Goal: Transaction & Acquisition: Download file/media

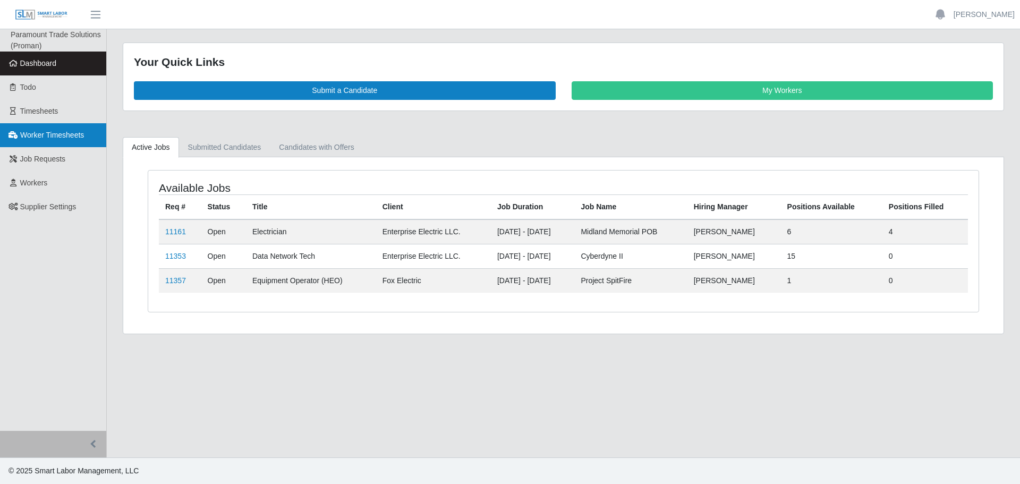
click at [45, 132] on span "Worker Timesheets" at bounding box center [52, 135] width 64 height 9
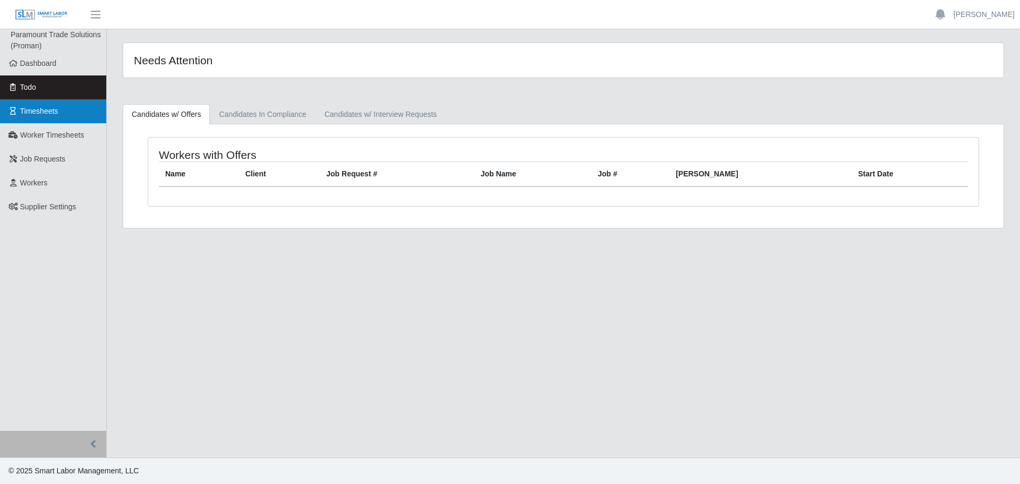
click at [63, 108] on link "Timesheets" at bounding box center [53, 111] width 106 height 24
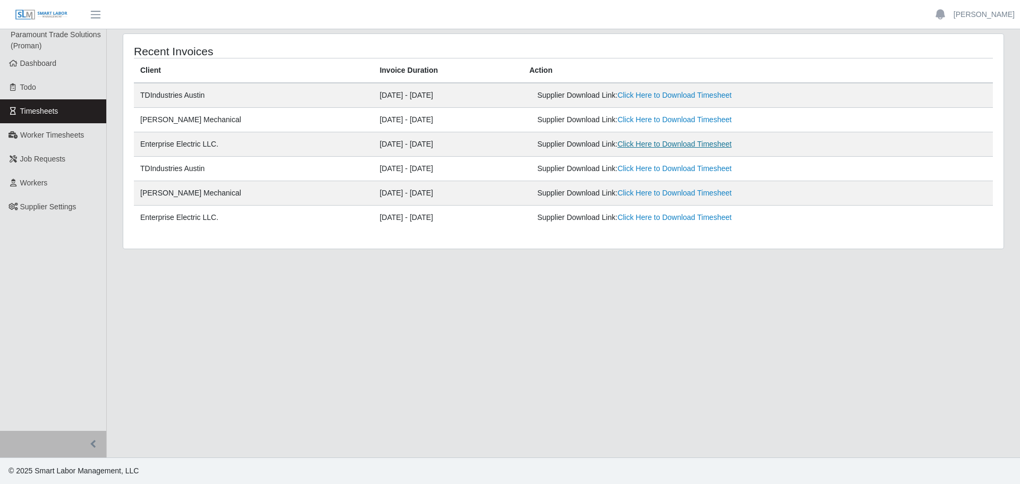
drag, startPoint x: 679, startPoint y: 150, endPoint x: 676, endPoint y: 145, distance: 6.5
click at [678, 148] on div "Supplier Download Link: Click Here to Download Timesheet" at bounding box center [681, 144] width 289 height 11
click at [675, 144] on link "Click Here to Download Timesheet" at bounding box center [675, 144] width 114 height 9
click at [310, 261] on main "Recent Invoices Client Invoice Duration Action TDIndustries Austin 09/15/2025 -…" at bounding box center [564, 243] width 914 height 428
click at [55, 64] on span "Dashboard" at bounding box center [38, 63] width 37 height 9
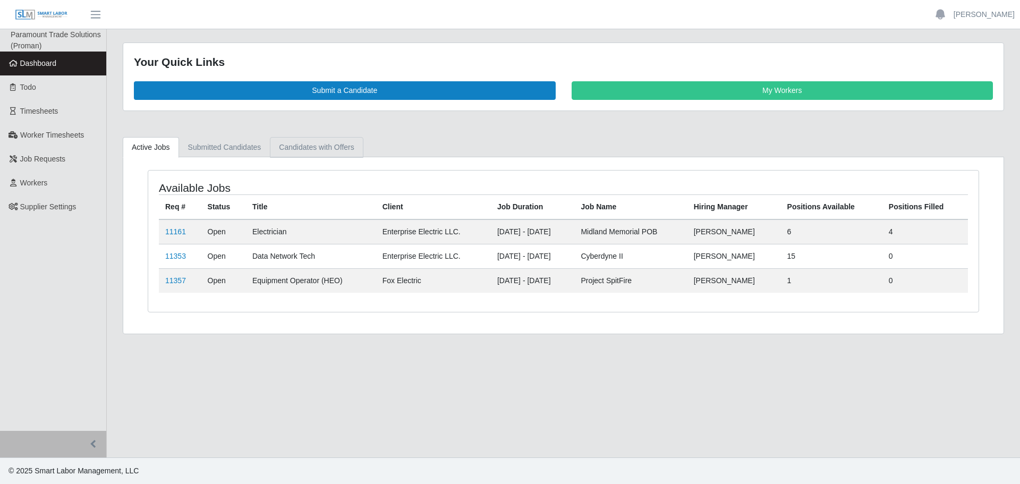
click at [334, 145] on link "Candidates with Offers" at bounding box center [316, 147] width 93 height 21
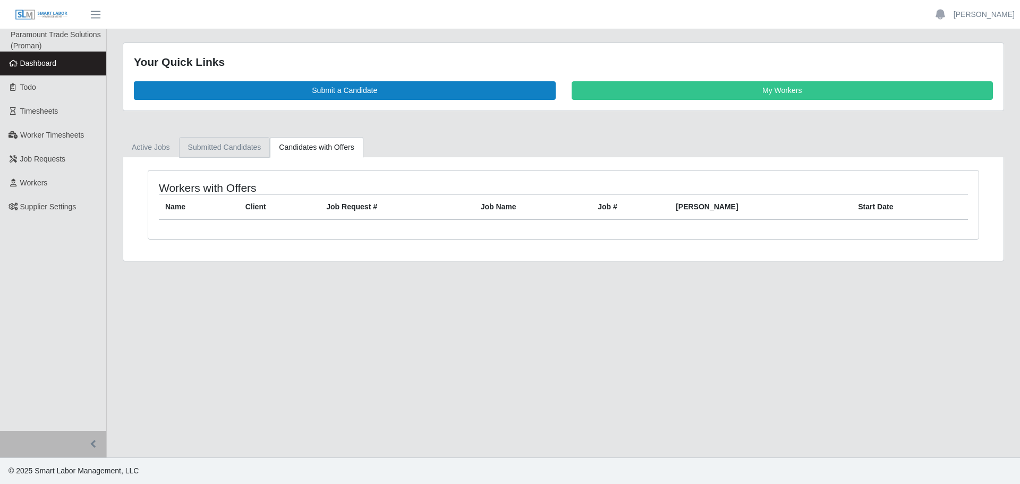
click at [228, 146] on link "Submitted Candidates" at bounding box center [224, 147] width 91 height 21
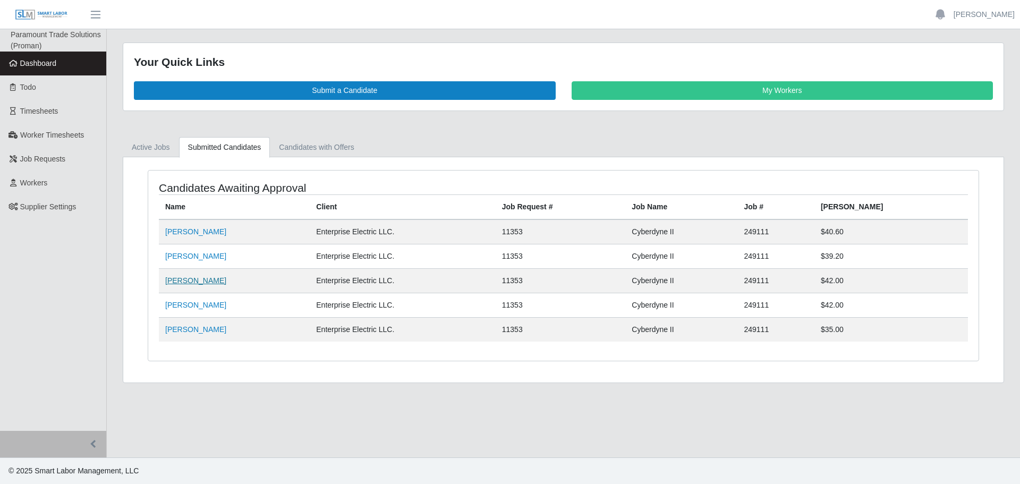
click at [206, 279] on link "[PERSON_NAME]" at bounding box center [195, 280] width 61 height 9
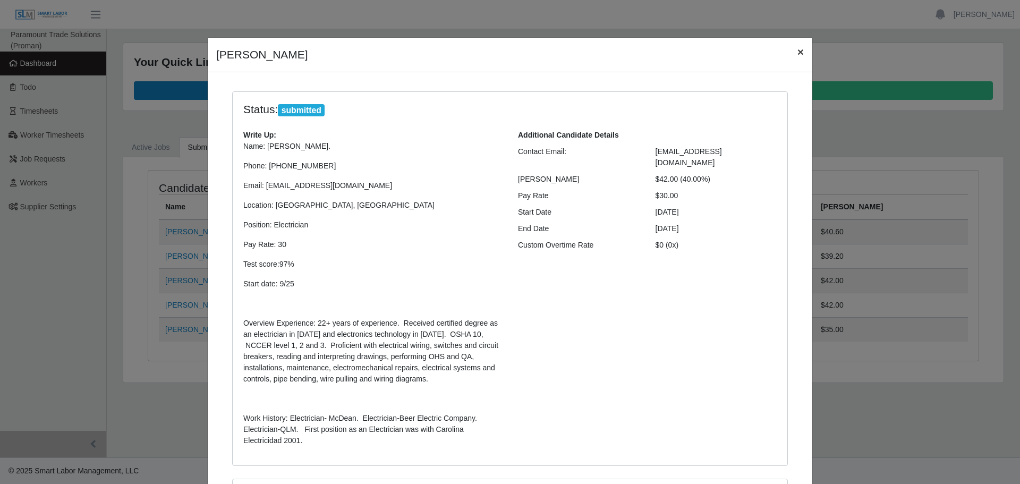
click at [798, 57] on span "×" at bounding box center [801, 52] width 6 height 12
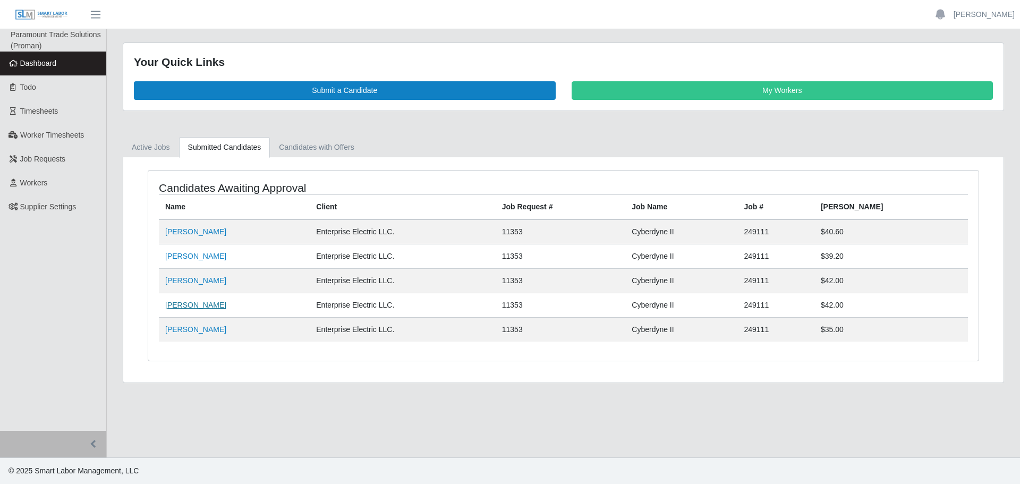
click at [212, 301] on link "[PERSON_NAME]" at bounding box center [195, 305] width 61 height 9
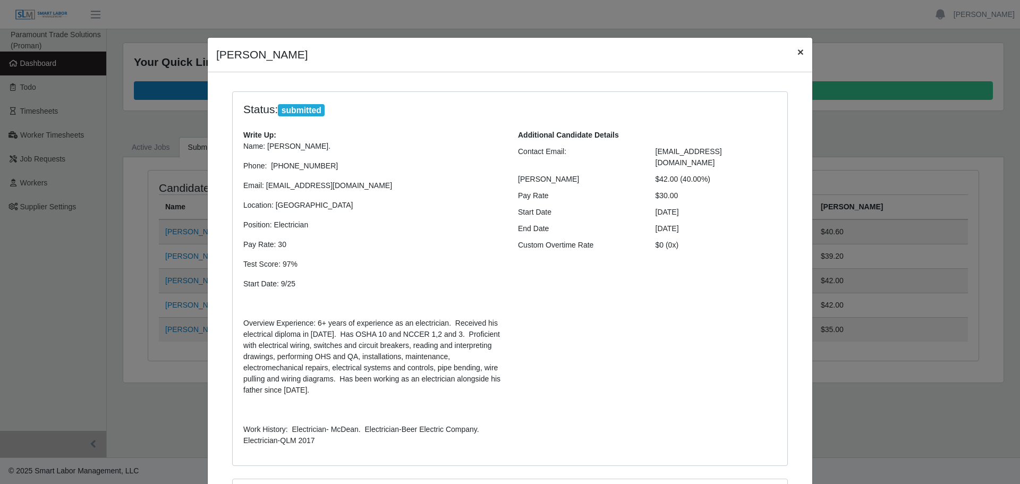
click at [798, 52] on span "×" at bounding box center [801, 52] width 6 height 12
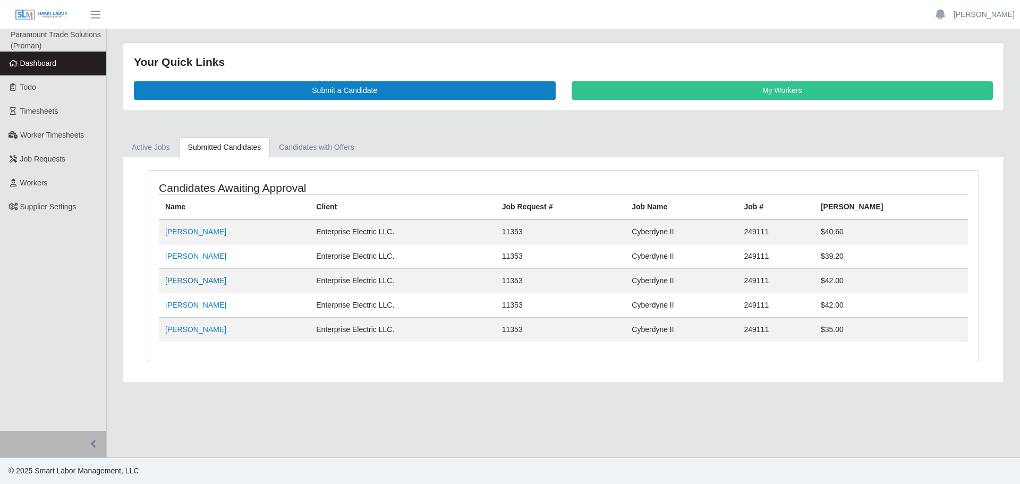
click at [192, 281] on link "[PERSON_NAME]" at bounding box center [195, 280] width 61 height 9
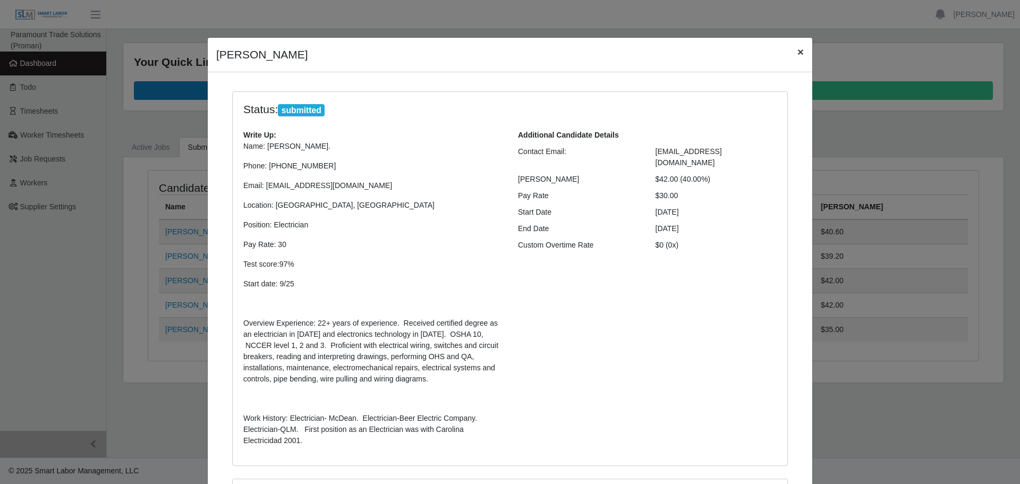
click at [798, 55] on span "×" at bounding box center [801, 52] width 6 height 12
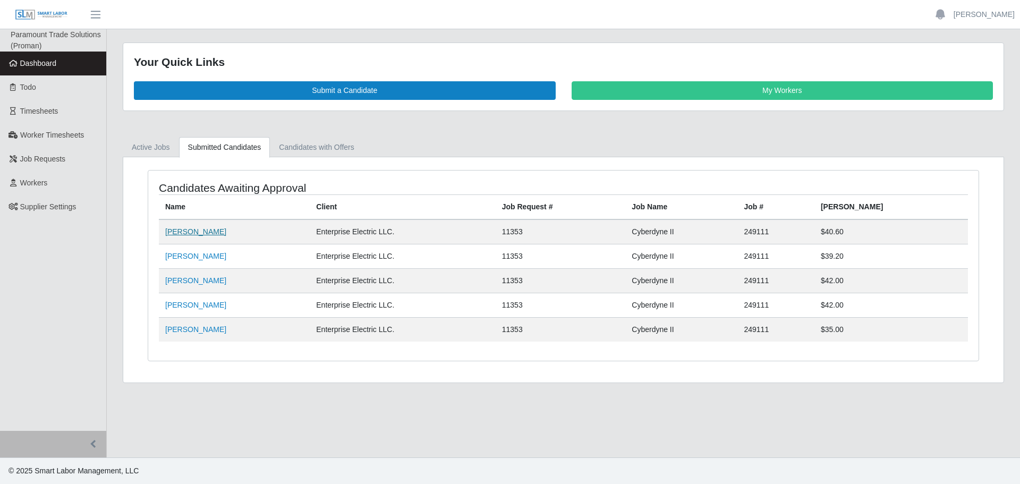
click at [188, 230] on link "[PERSON_NAME]" at bounding box center [195, 231] width 61 height 9
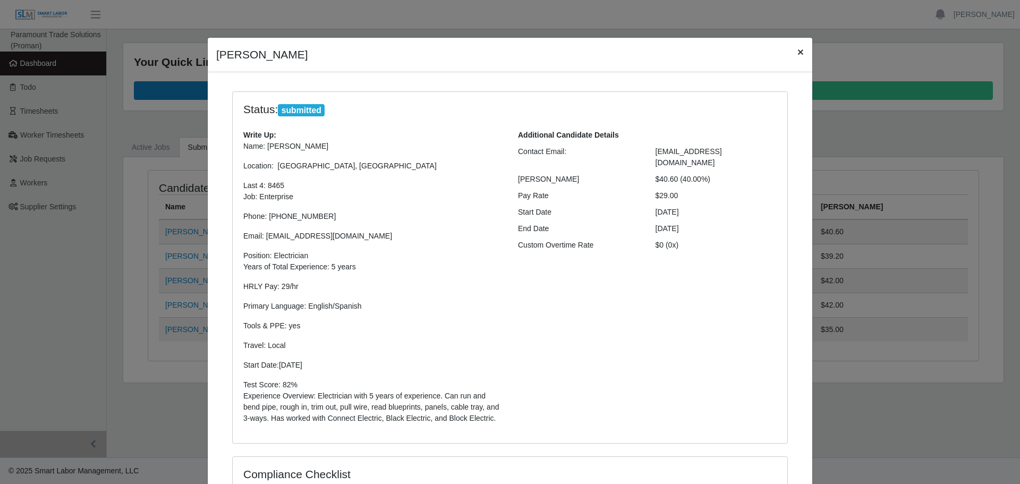
click at [798, 48] on span "×" at bounding box center [801, 52] width 6 height 12
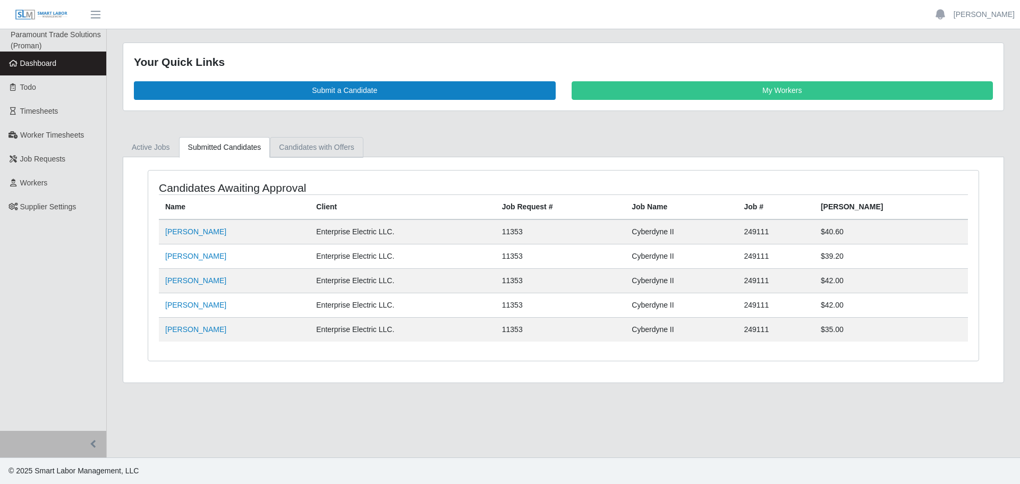
click at [318, 153] on link "Candidates with Offers" at bounding box center [316, 147] width 93 height 21
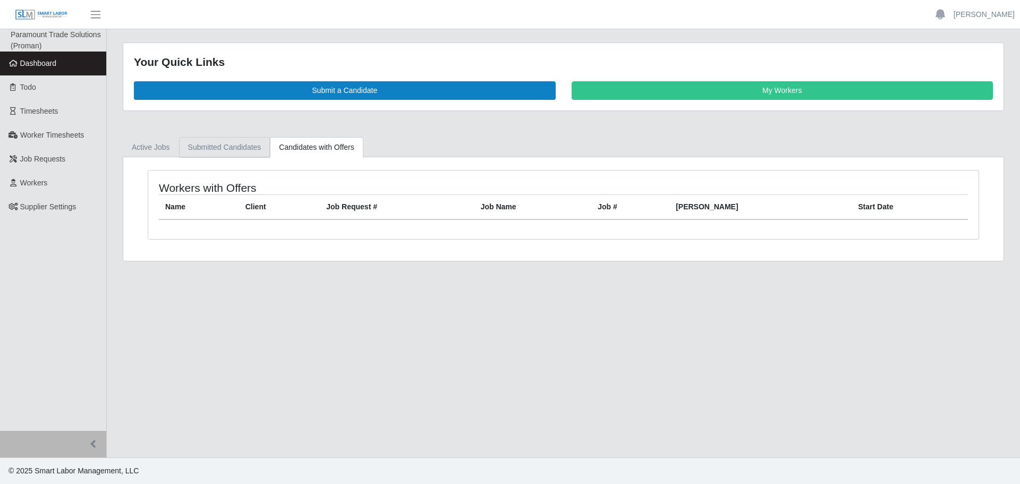
click at [246, 151] on link "Submitted Candidates" at bounding box center [224, 147] width 91 height 21
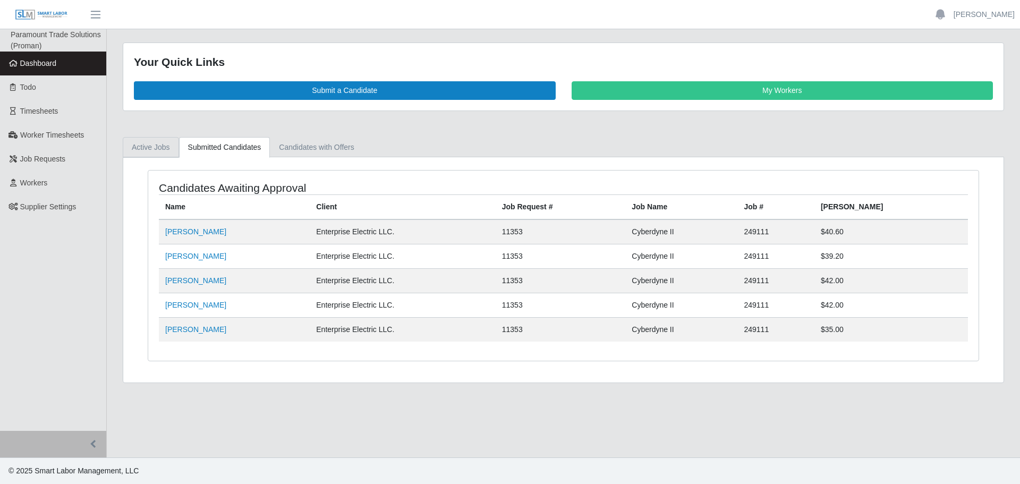
click at [161, 145] on link "Active Jobs" at bounding box center [151, 147] width 56 height 21
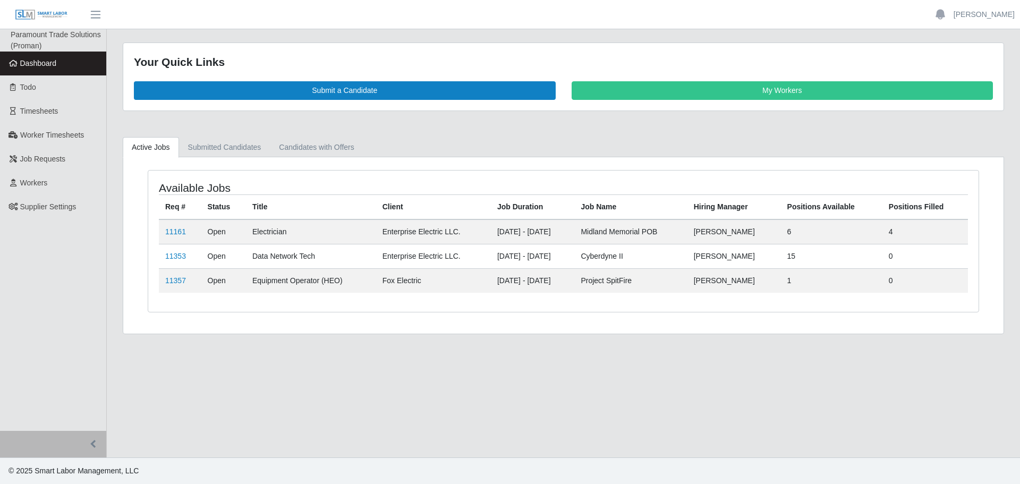
click at [42, 66] on span "Dashboard" at bounding box center [38, 63] width 37 height 9
click at [334, 149] on link "Candidates with Offers" at bounding box center [316, 147] width 93 height 21
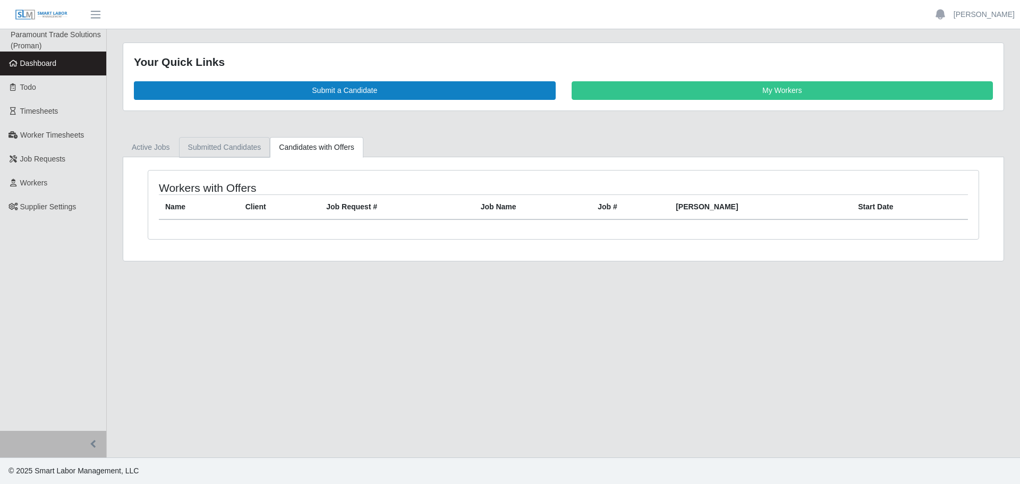
click at [222, 145] on link "Submitted Candidates" at bounding box center [224, 147] width 91 height 21
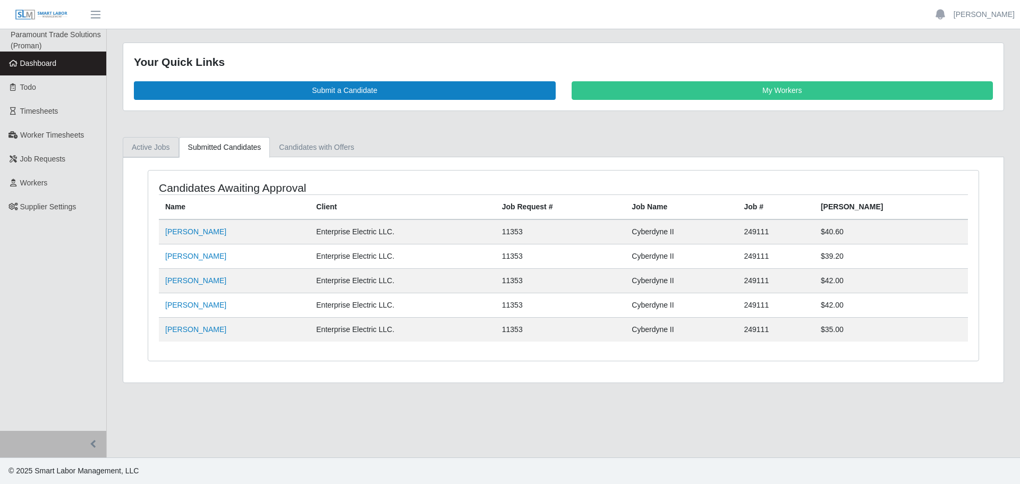
click at [163, 145] on link "Active Jobs" at bounding box center [151, 147] width 56 height 21
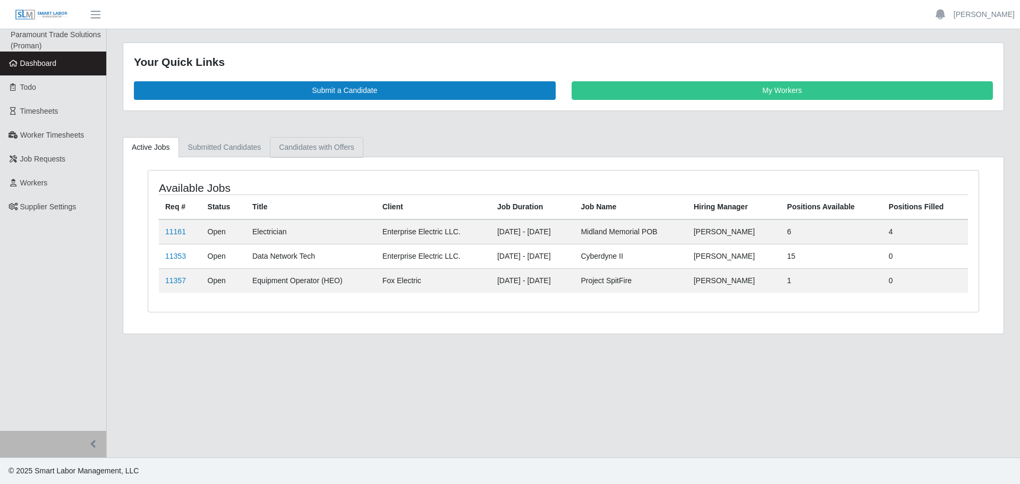
click at [301, 151] on link "Candidates with Offers" at bounding box center [316, 147] width 93 height 21
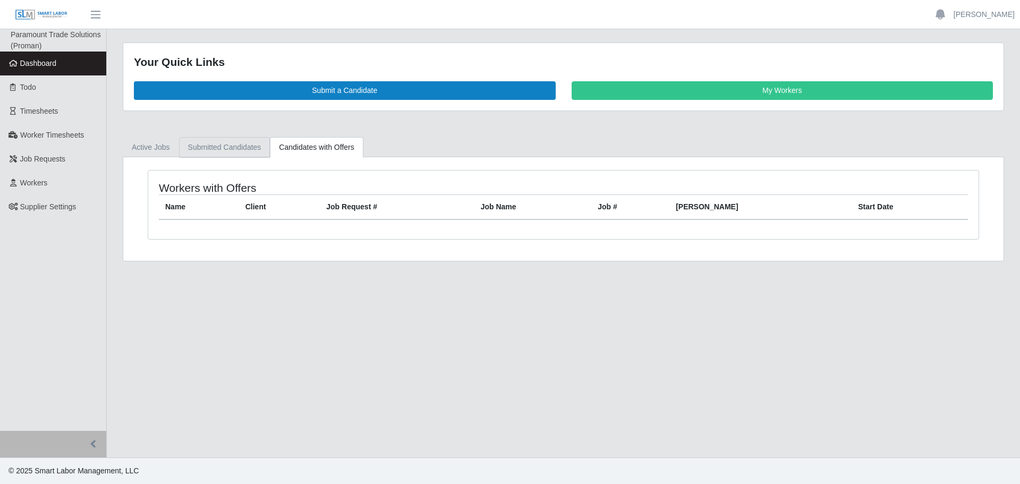
click at [235, 145] on link "Submitted Candidates" at bounding box center [224, 147] width 91 height 21
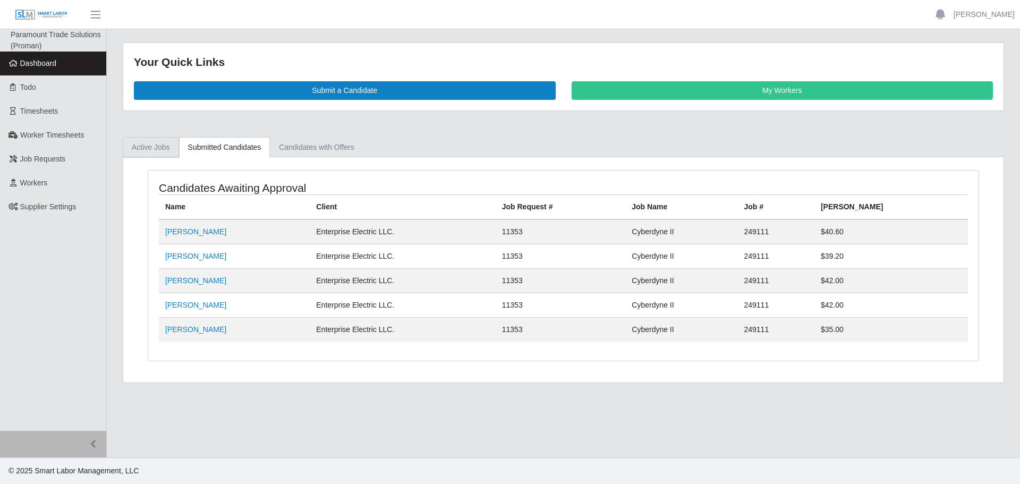
click at [150, 147] on link "Active Jobs" at bounding box center [151, 147] width 56 height 21
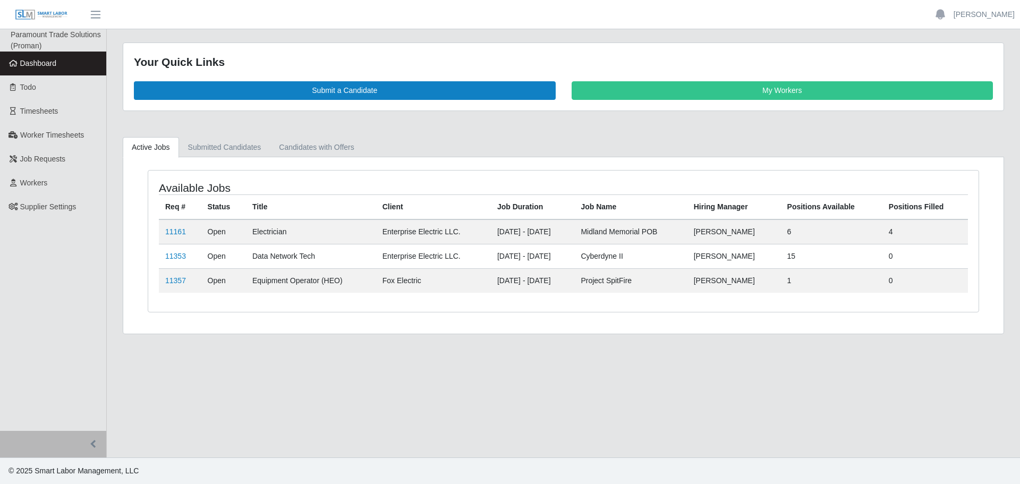
click at [49, 71] on link "Dashboard" at bounding box center [53, 64] width 106 height 24
click at [311, 149] on link "Candidates with Offers" at bounding box center [316, 147] width 93 height 21
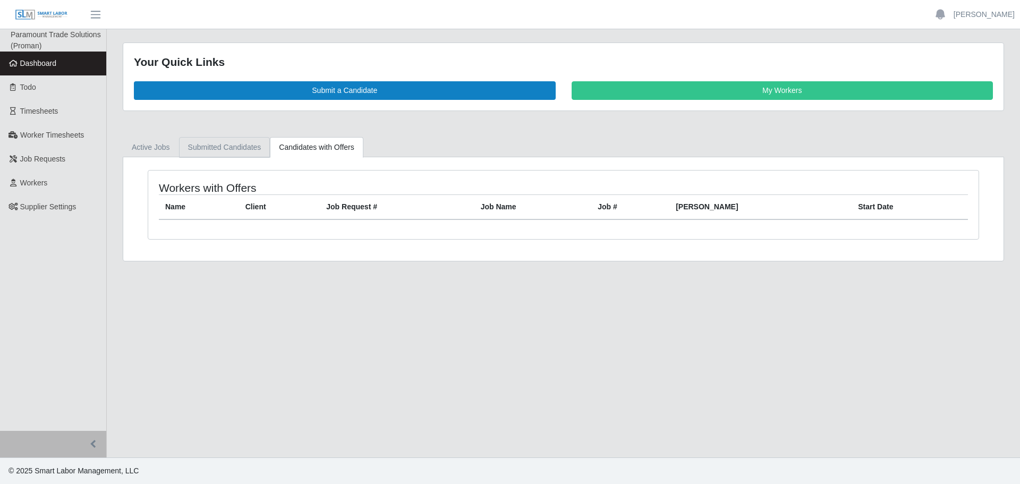
click at [224, 154] on link "Submitted Candidates" at bounding box center [224, 147] width 91 height 21
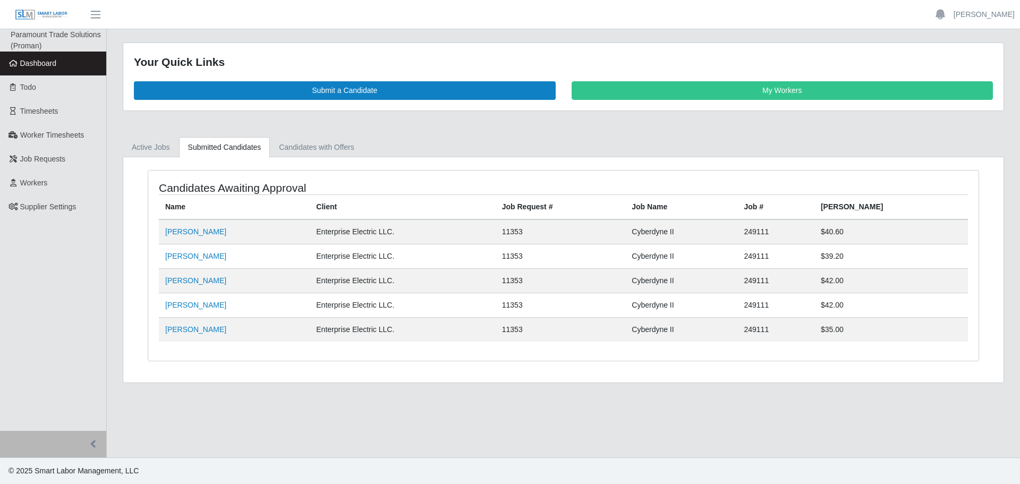
click at [39, 56] on link "Dashboard" at bounding box center [53, 64] width 106 height 24
